Goal: Check status: Check status

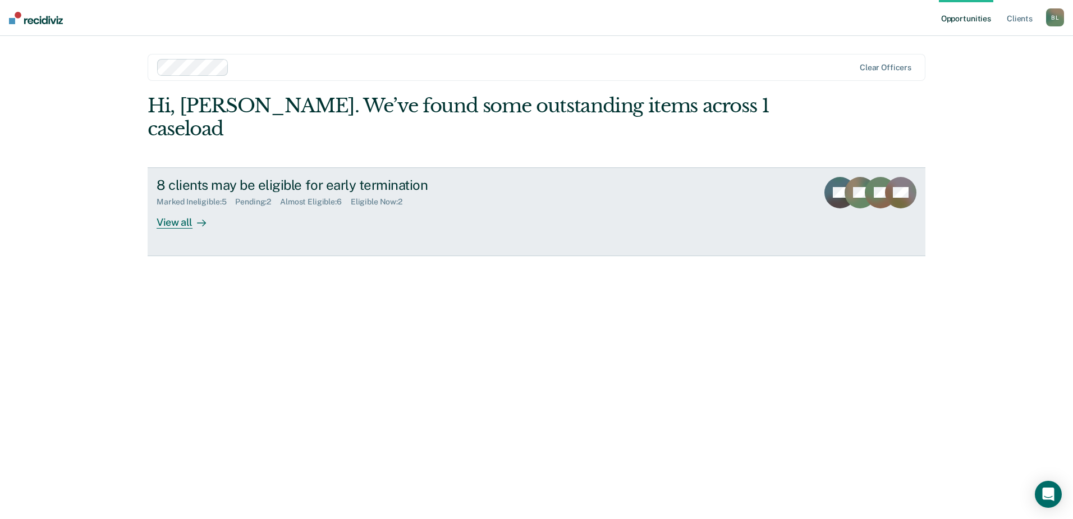
click at [340, 212] on link "8 clients may be eligible for early termination Marked Ineligible : 5 Pending :…" at bounding box center [537, 211] width 778 height 89
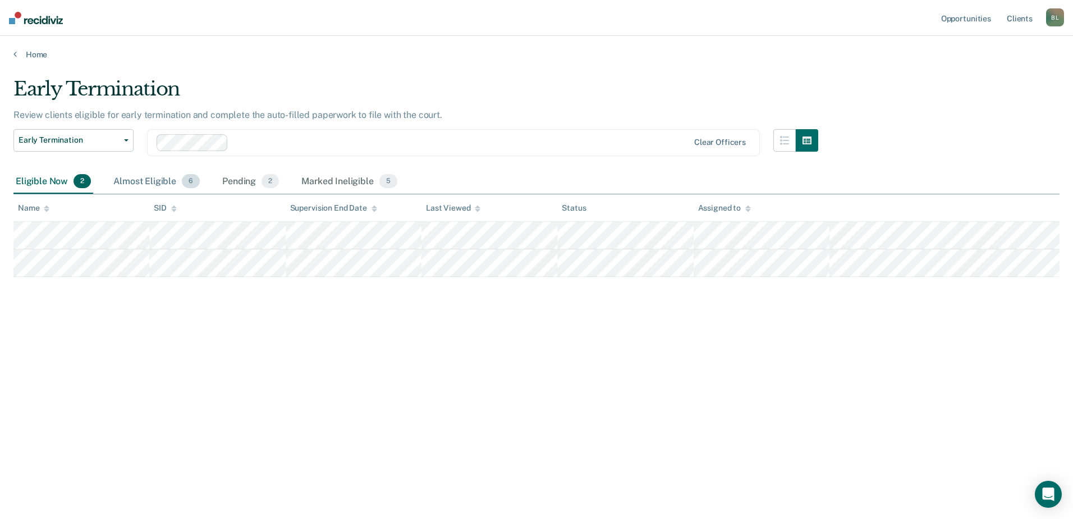
click at [124, 173] on div "Almost Eligible 6" at bounding box center [156, 182] width 91 height 25
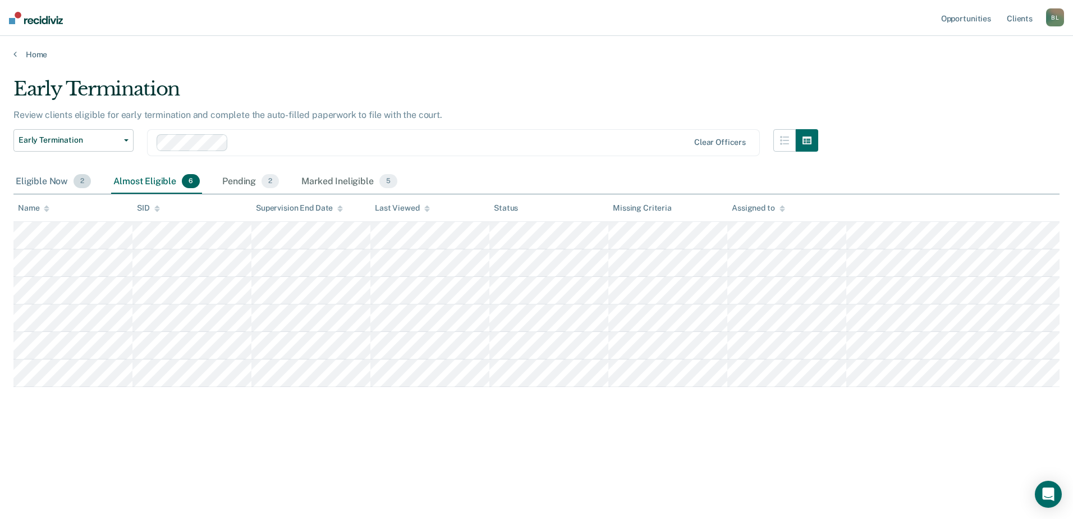
click at [72, 182] on div "Eligible Now 2" at bounding box center [53, 182] width 80 height 25
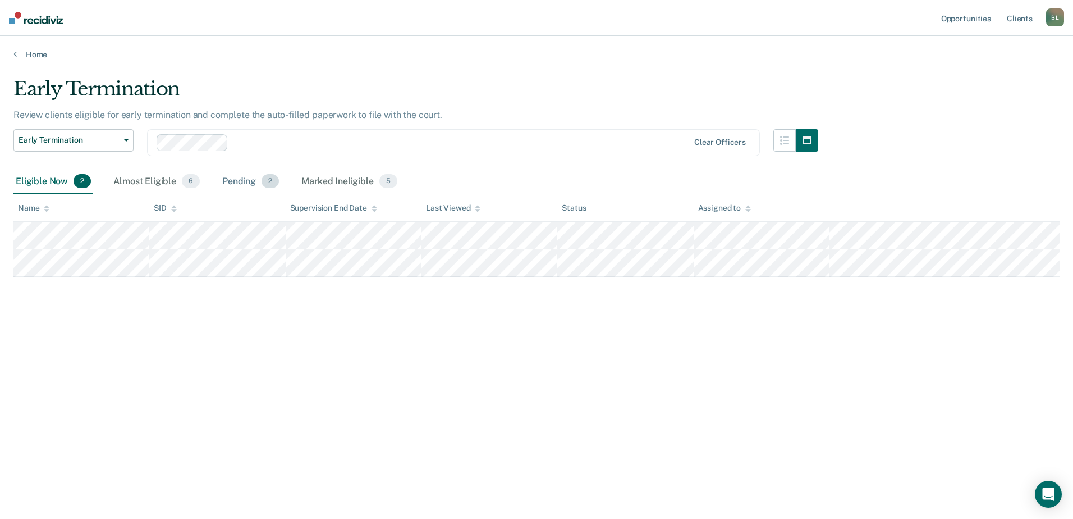
click at [254, 176] on div "Pending 2" at bounding box center [250, 182] width 61 height 25
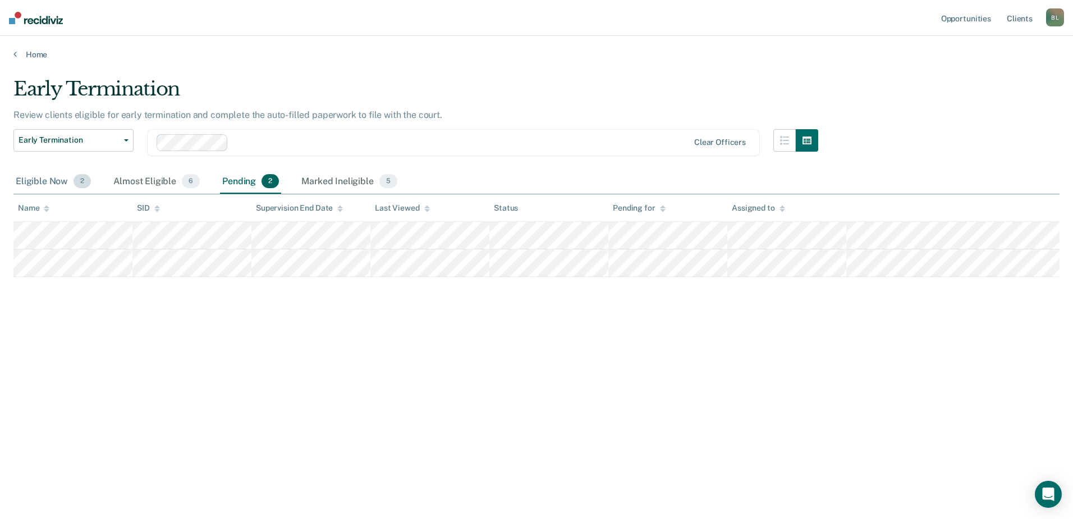
click at [76, 175] on span "2" at bounding box center [82, 181] width 17 height 15
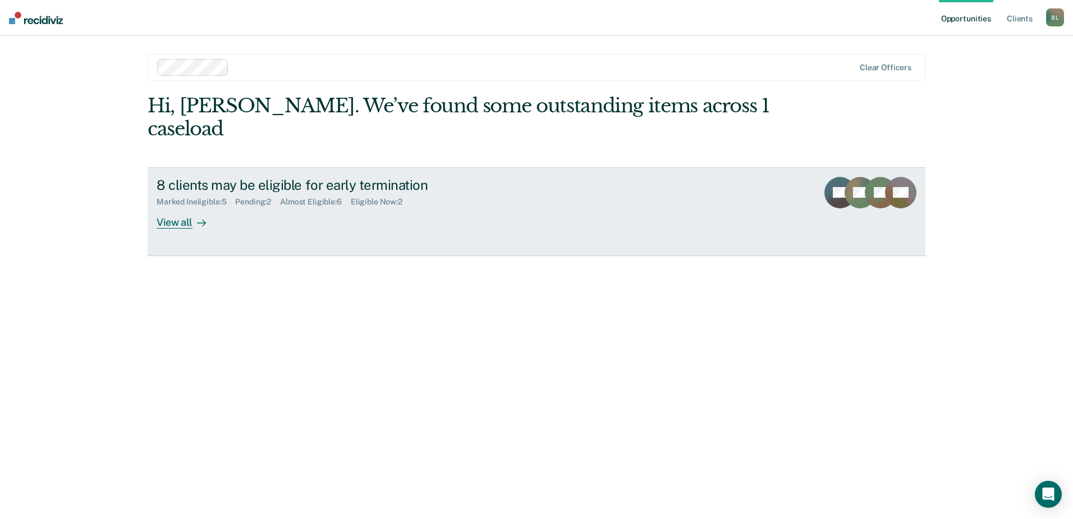
click at [159, 197] on div "Marked Ineligible : 5" at bounding box center [196, 202] width 79 height 10
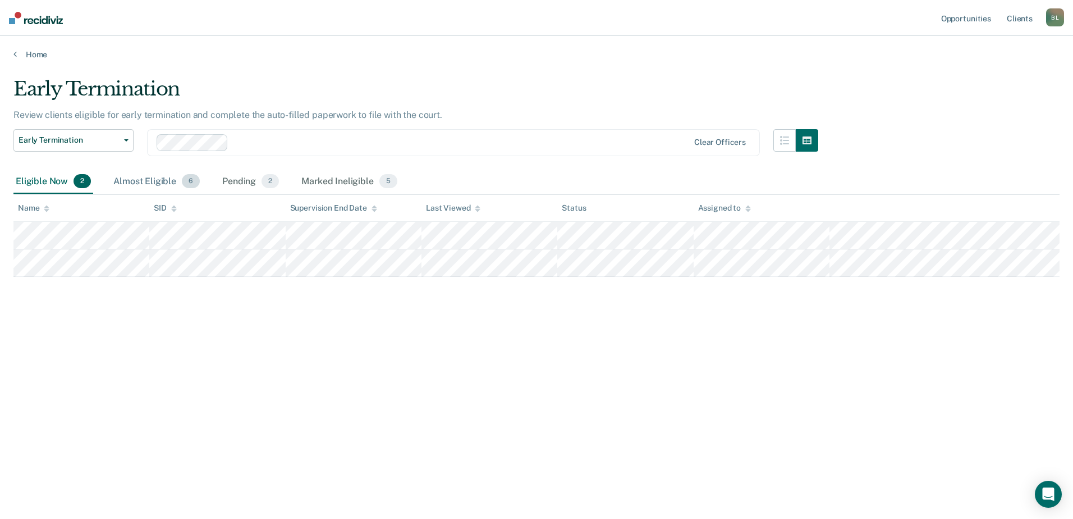
click at [158, 187] on div "Almost Eligible 6" at bounding box center [156, 182] width 91 height 25
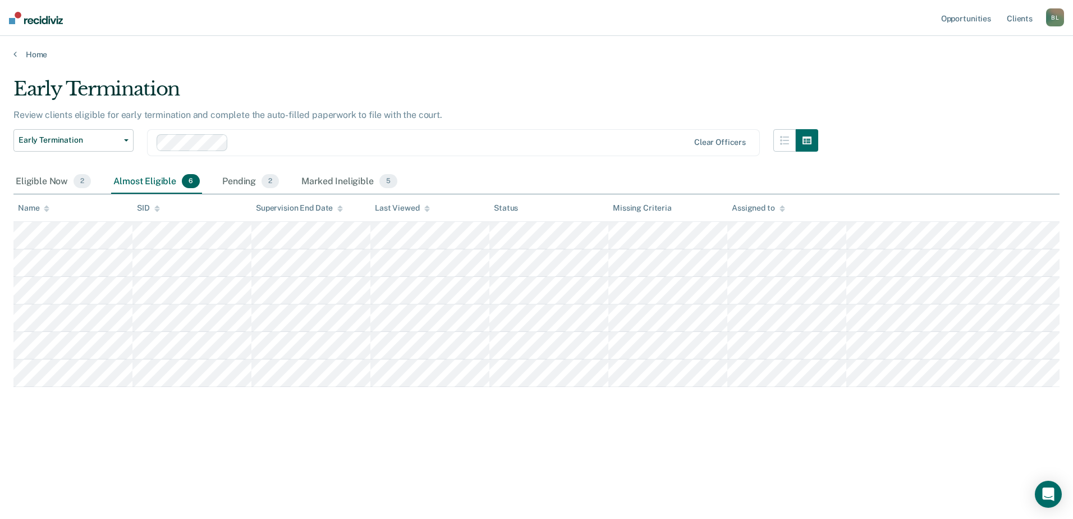
drag, startPoint x: 91, startPoint y: 184, endPoint x: 99, endPoint y: 180, distance: 9.1
click at [91, 185] on div "Eligible Now 2" at bounding box center [53, 182] width 80 height 25
